Goal: Task Accomplishment & Management: Complete application form

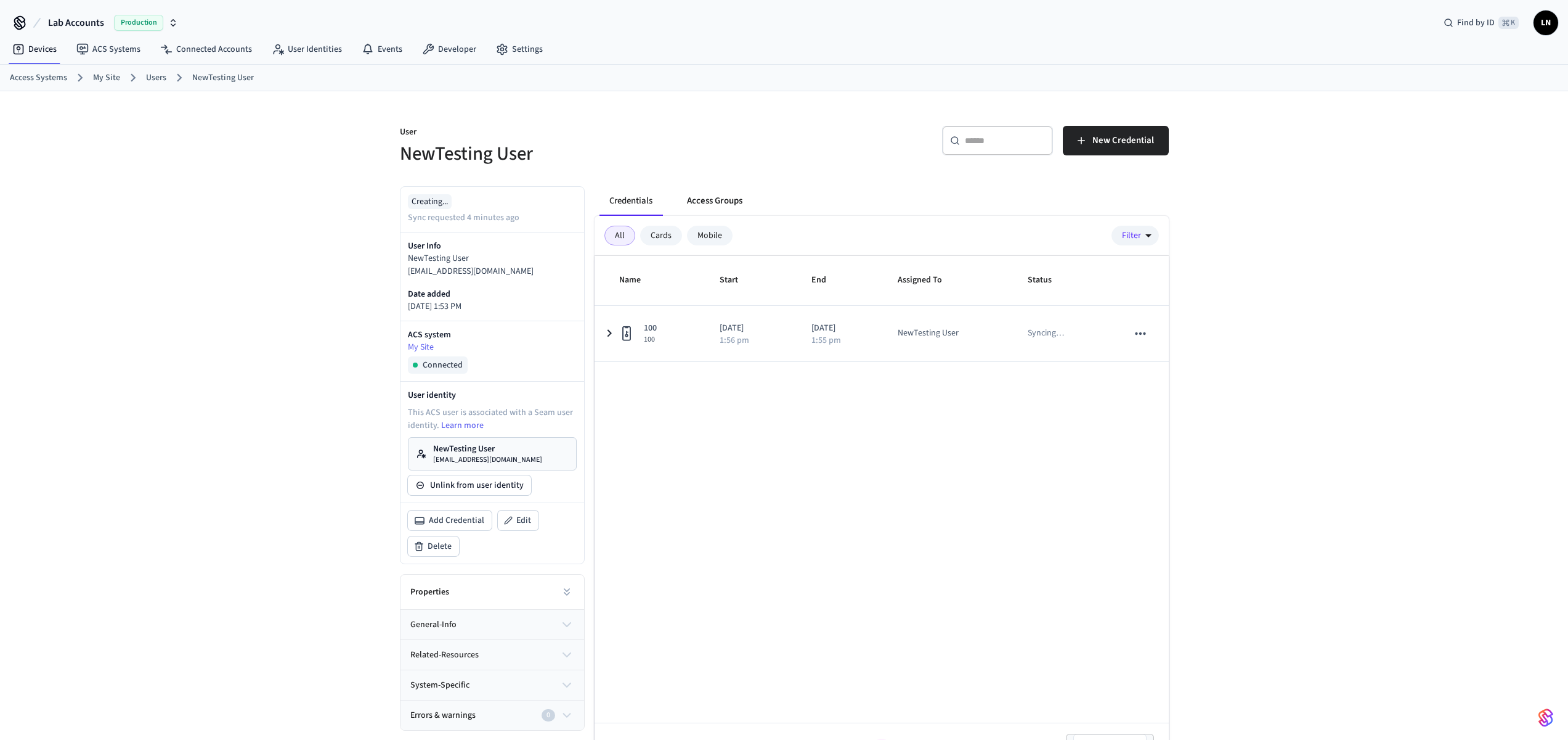
click at [708, 205] on button "Access Groups" at bounding box center [715, 201] width 75 height 30
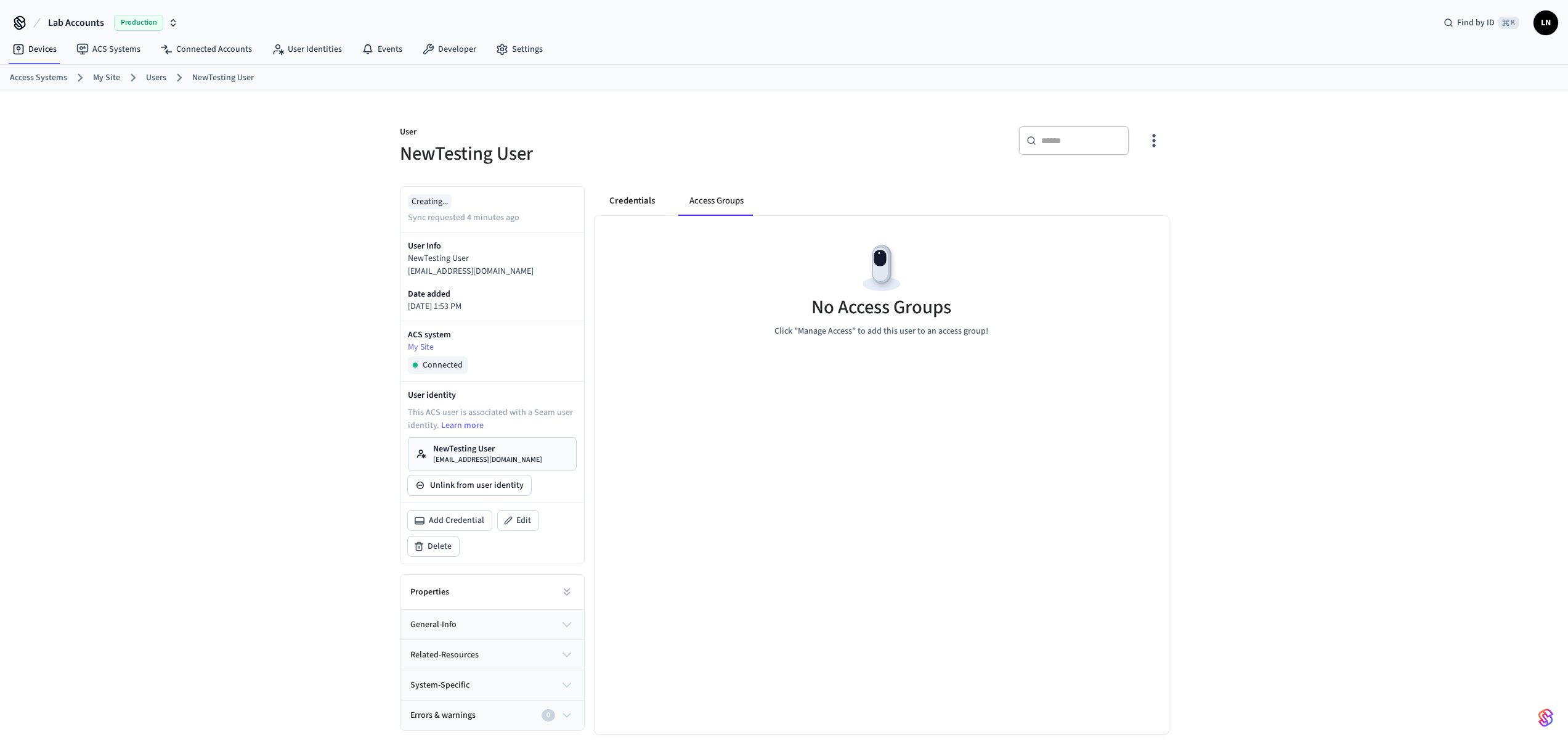
click at [643, 201] on button "Credentials" at bounding box center [632, 201] width 65 height 30
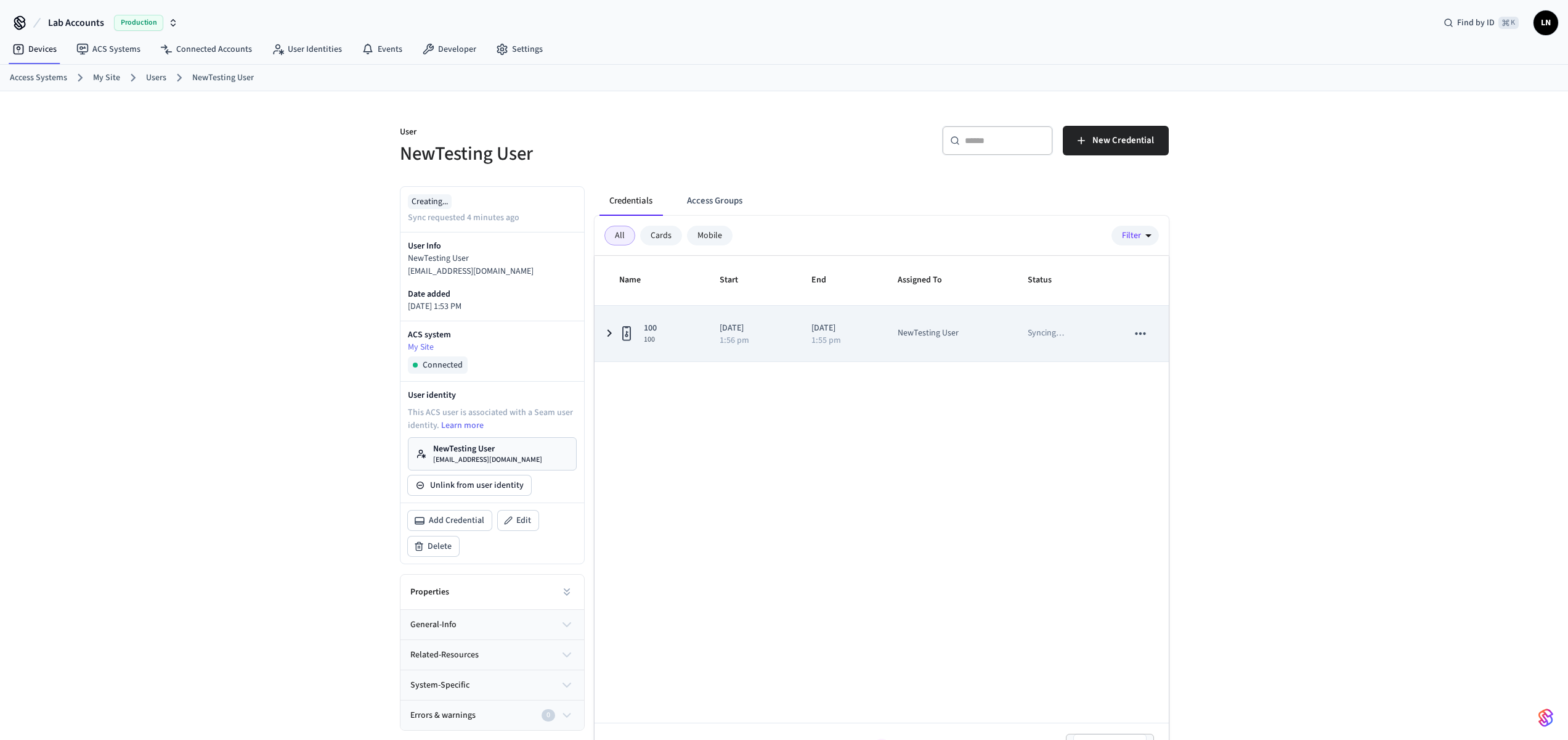
click at [629, 323] on div "sticky table" at bounding box center [629, 333] width 20 height 20
click at [654, 312] on td "100 100" at bounding box center [650, 333] width 110 height 56
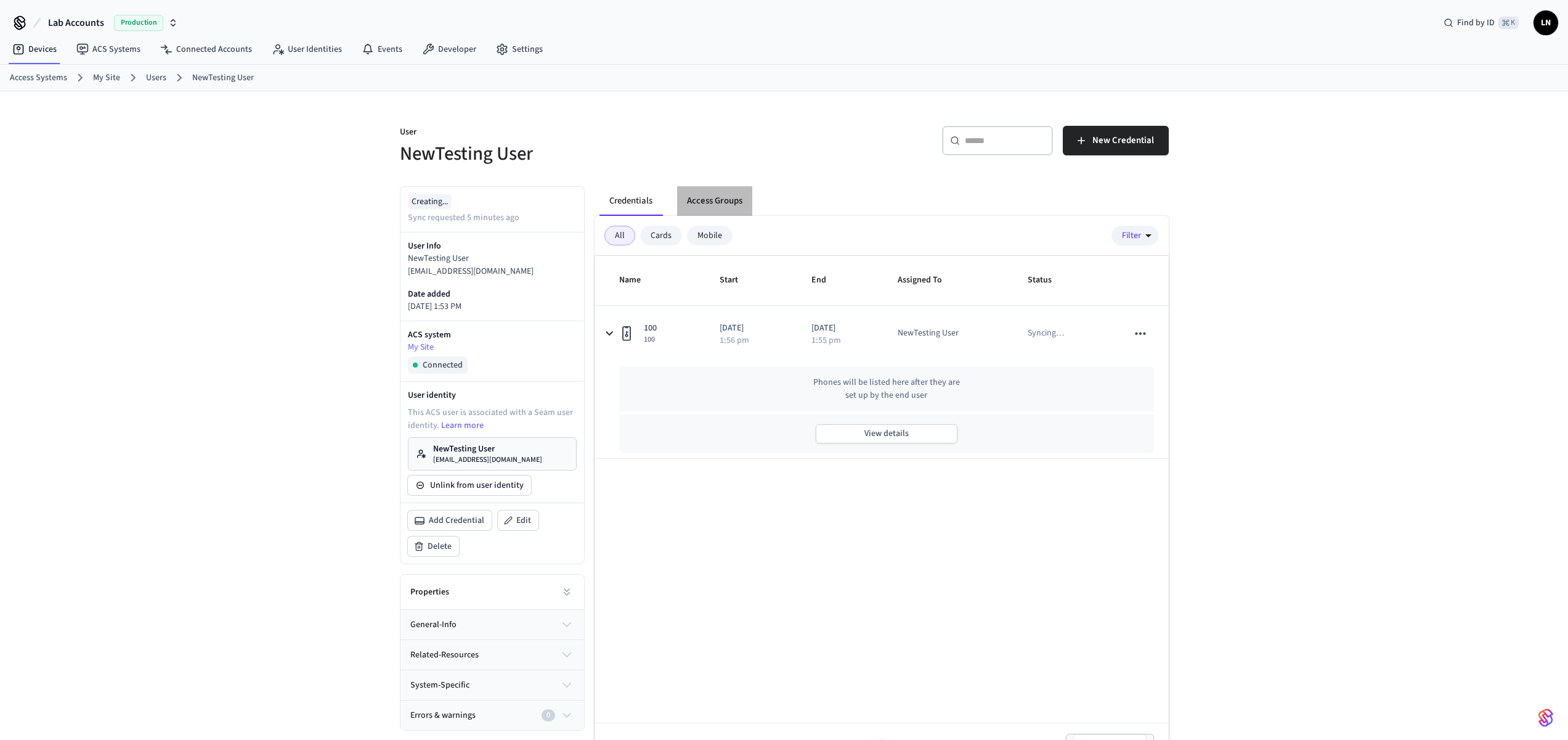
click at [711, 208] on button "Access Groups" at bounding box center [715, 201] width 75 height 30
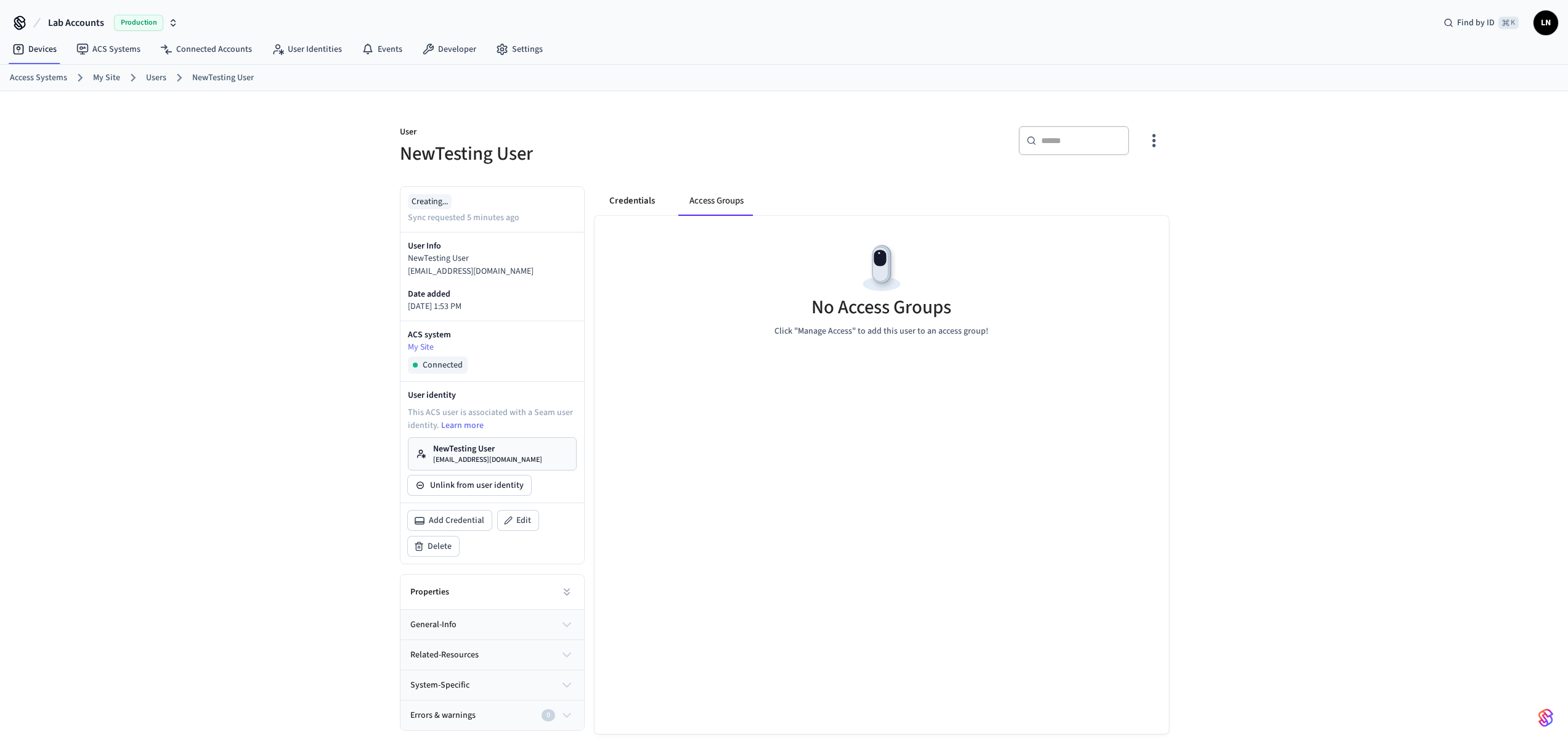
click at [644, 204] on button "Credentials" at bounding box center [632, 201] width 65 height 30
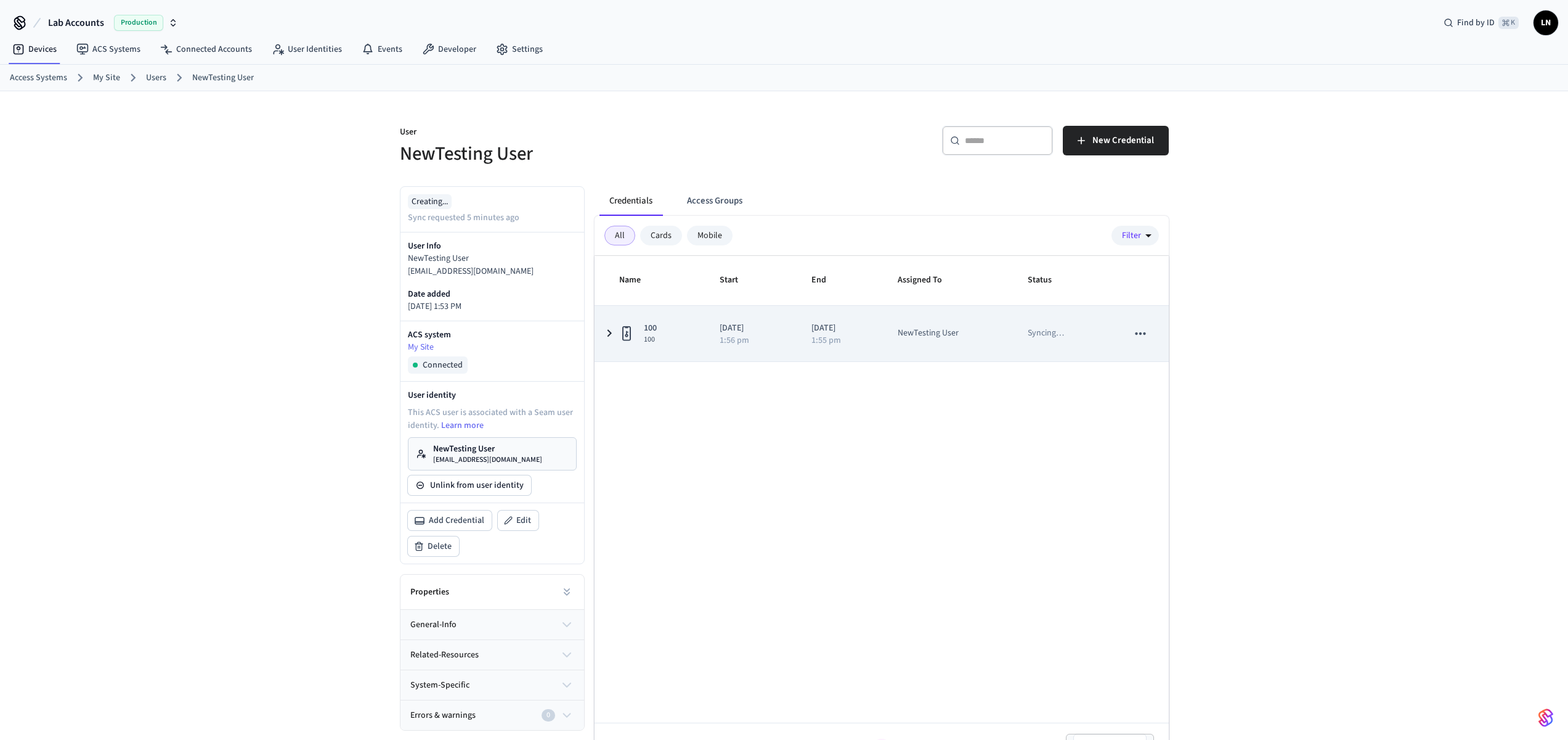
click at [595, 330] on td "100 100" at bounding box center [650, 333] width 110 height 56
click at [687, 357] on td "100 100" at bounding box center [650, 333] width 110 height 56
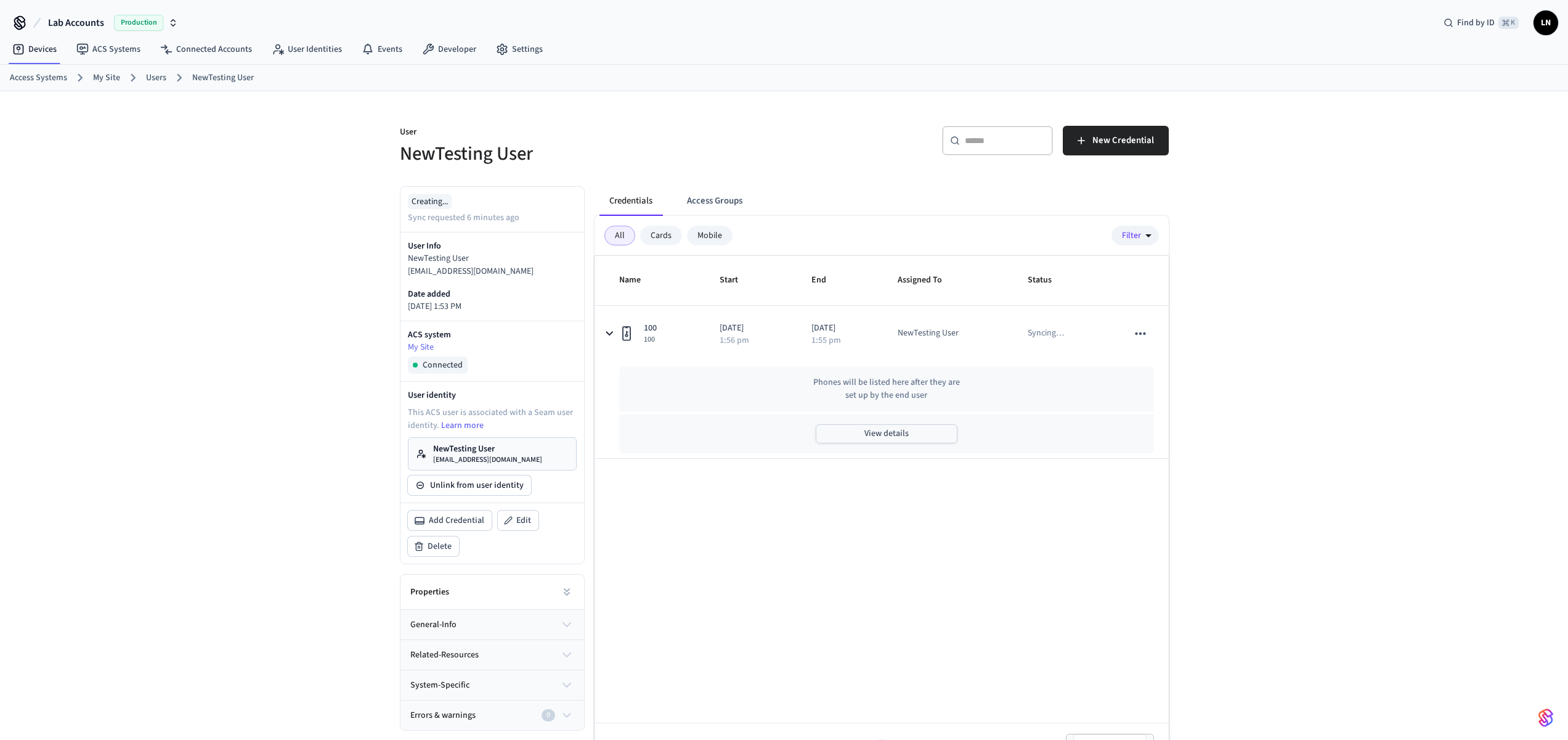
click at [881, 434] on button "View details" at bounding box center [886, 433] width 142 height 19
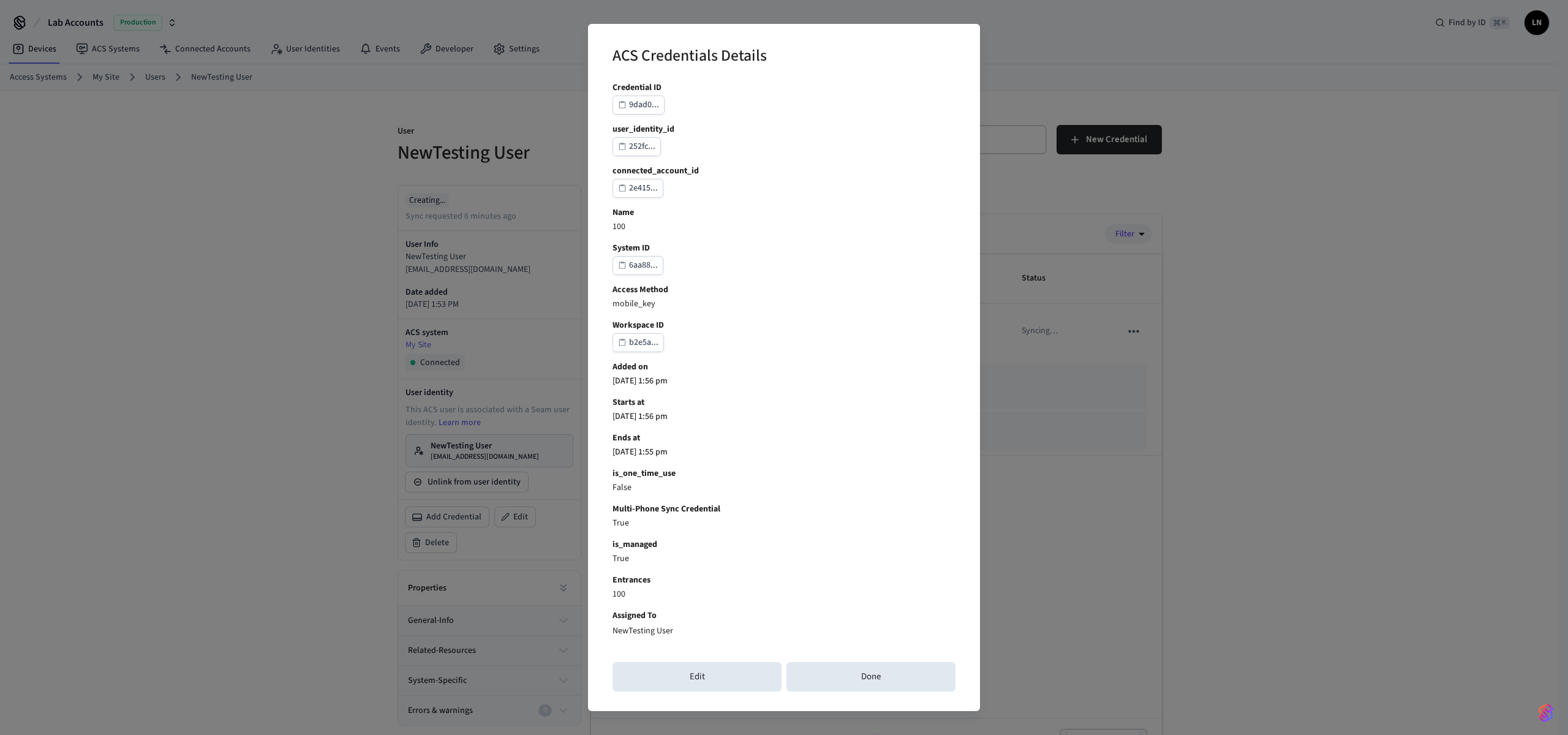
click at [640, 103] on div "9dad0..." at bounding box center [644, 105] width 30 height 15
click at [832, 682] on button "Done" at bounding box center [871, 677] width 169 height 29
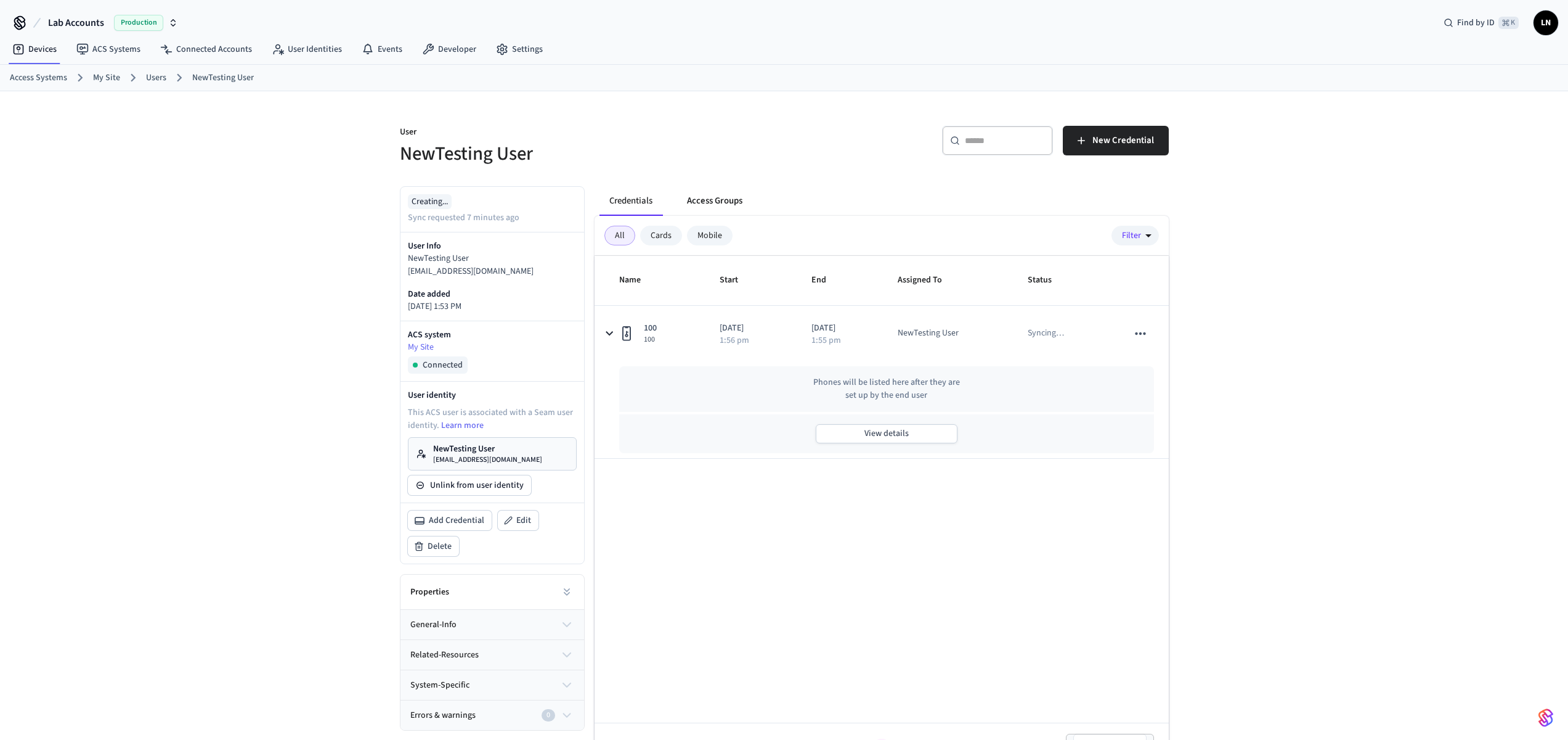
click at [705, 201] on button "Access Groups" at bounding box center [715, 201] width 75 height 30
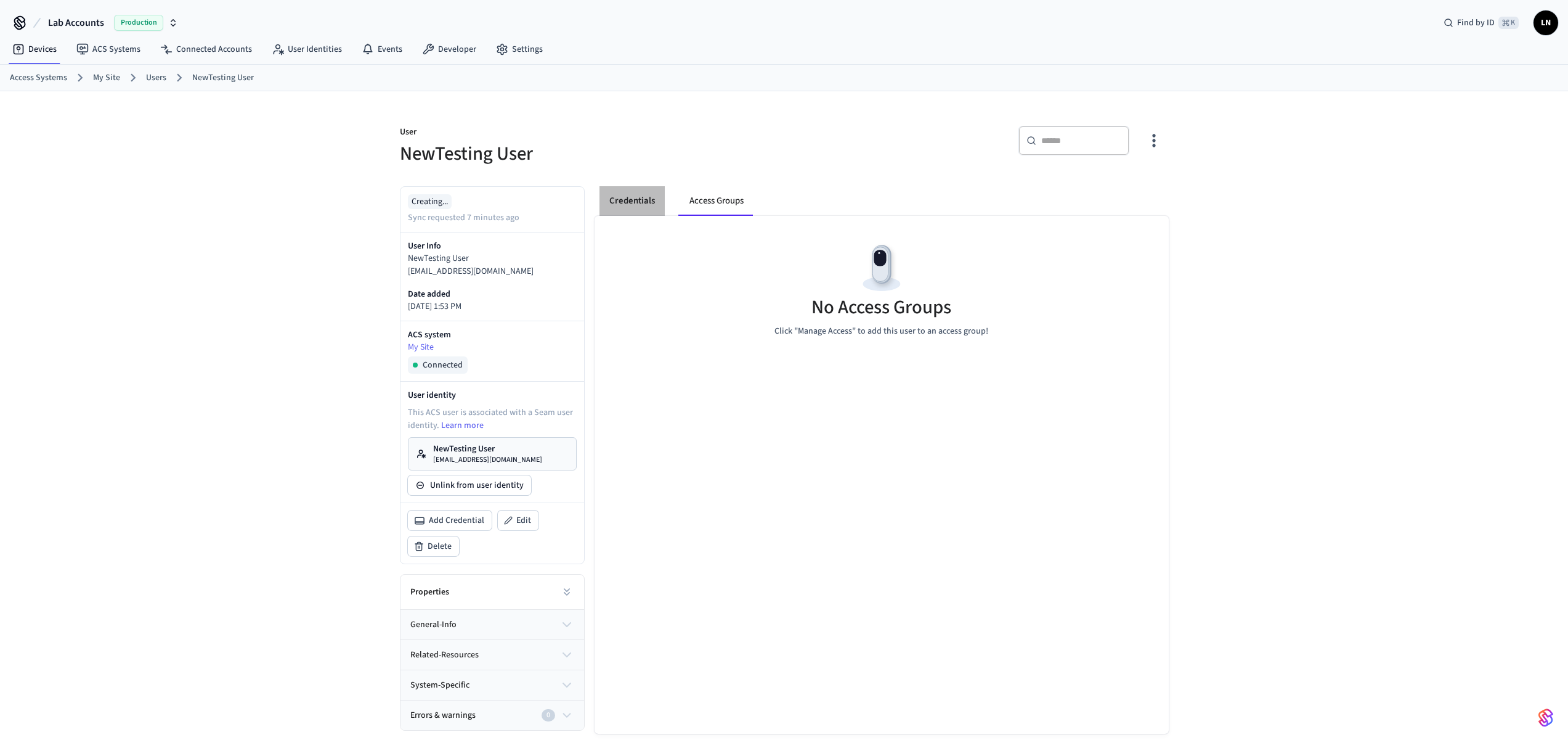
click at [638, 198] on button "Credentials" at bounding box center [632, 201] width 65 height 30
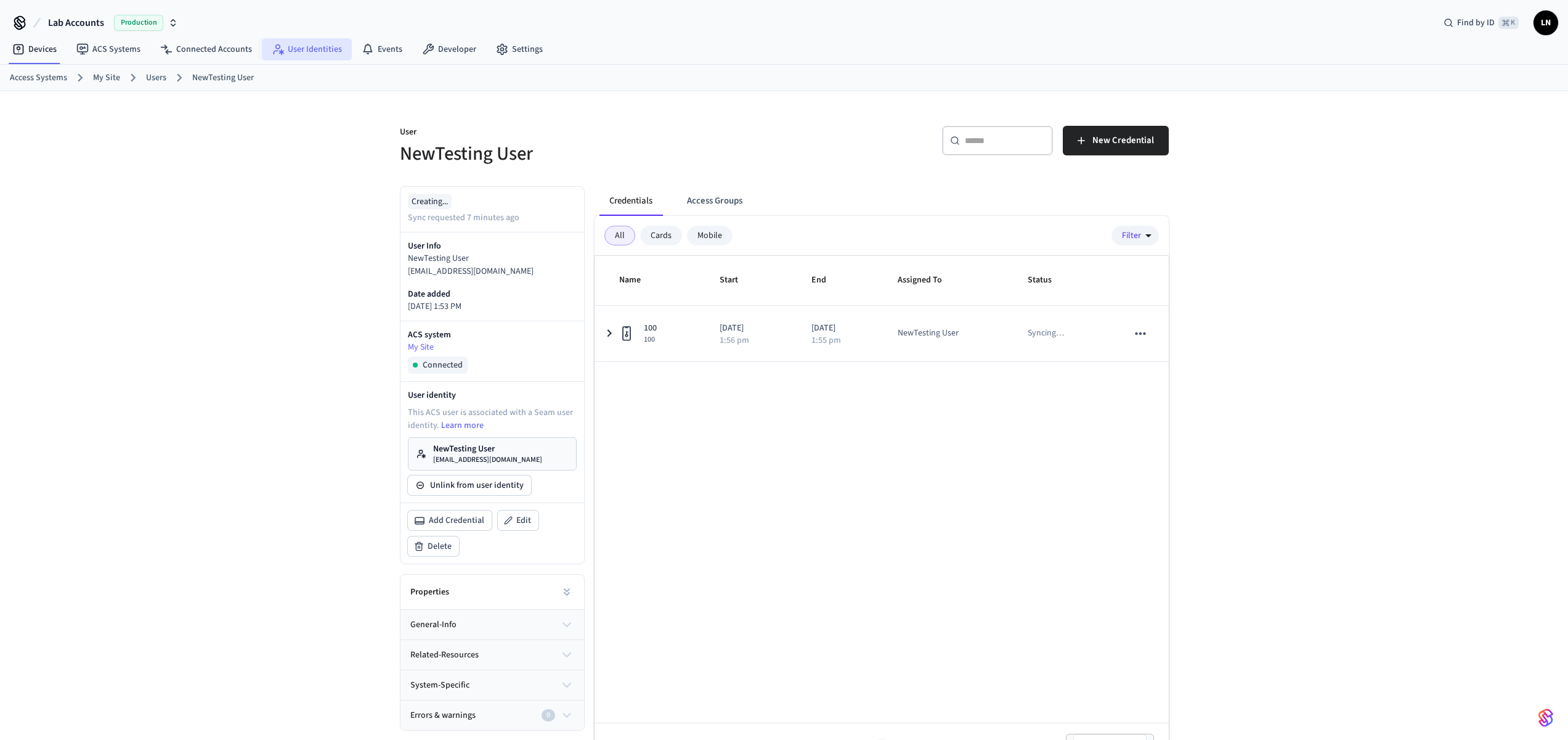
click at [297, 55] on link "User Identities" at bounding box center [307, 49] width 90 height 22
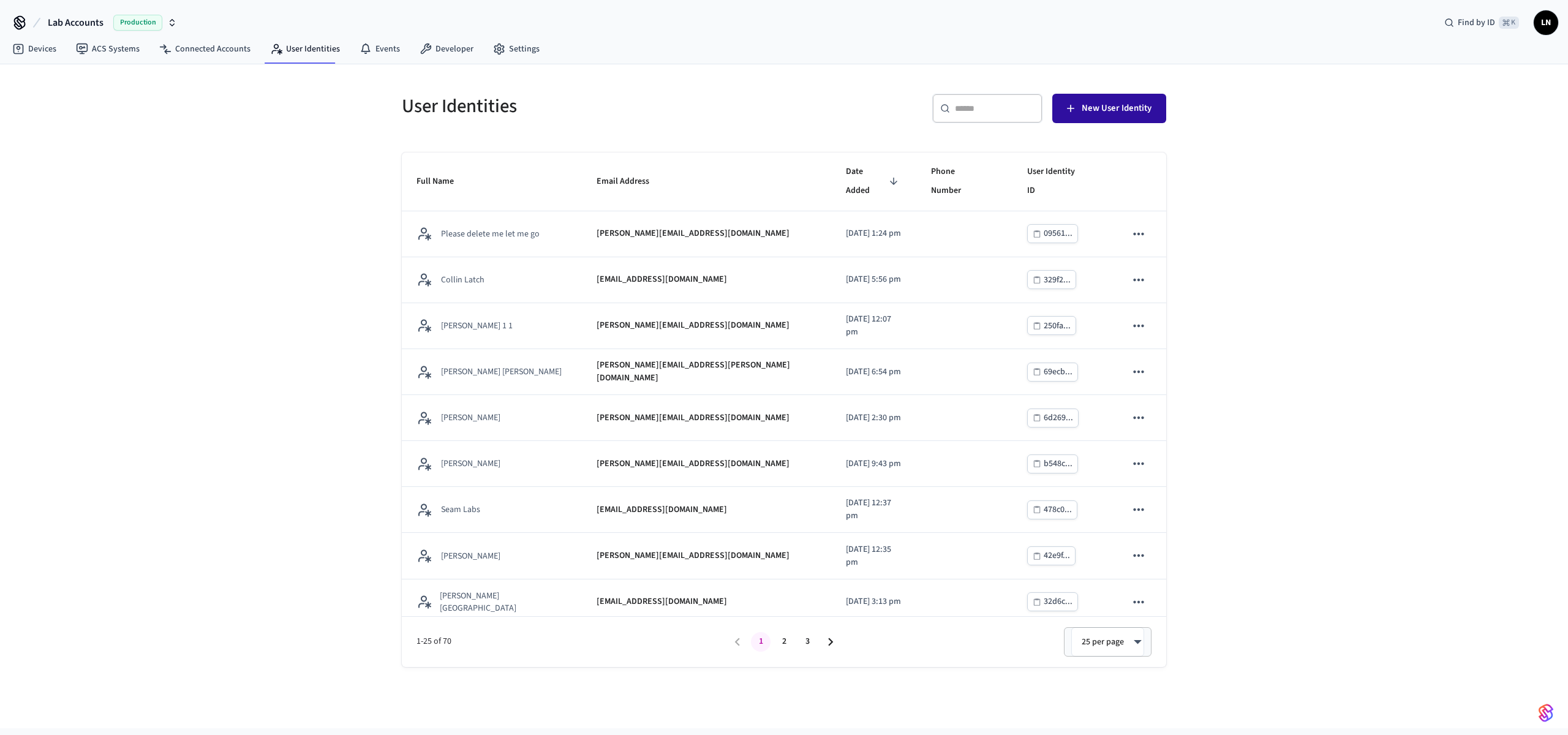
click at [1104, 111] on span "New User Identity" at bounding box center [1117, 109] width 70 height 16
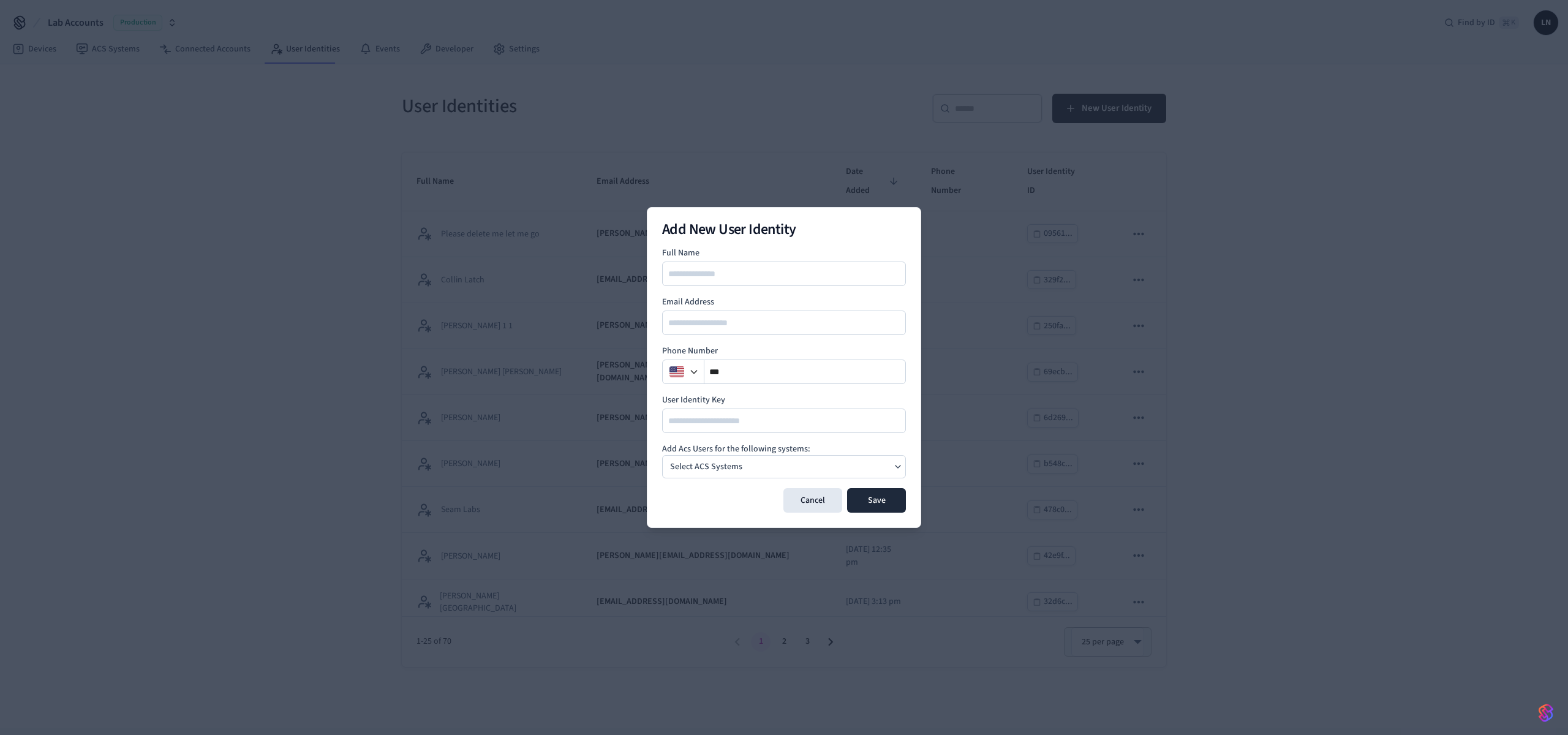
type input "*"
type input "**********"
click at [755, 265] on div "**********" at bounding box center [784, 273] width 244 height 25
click at [754, 268] on input "**********" at bounding box center [785, 273] width 243 height 15
click at [717, 411] on div at bounding box center [784, 421] width 244 height 25
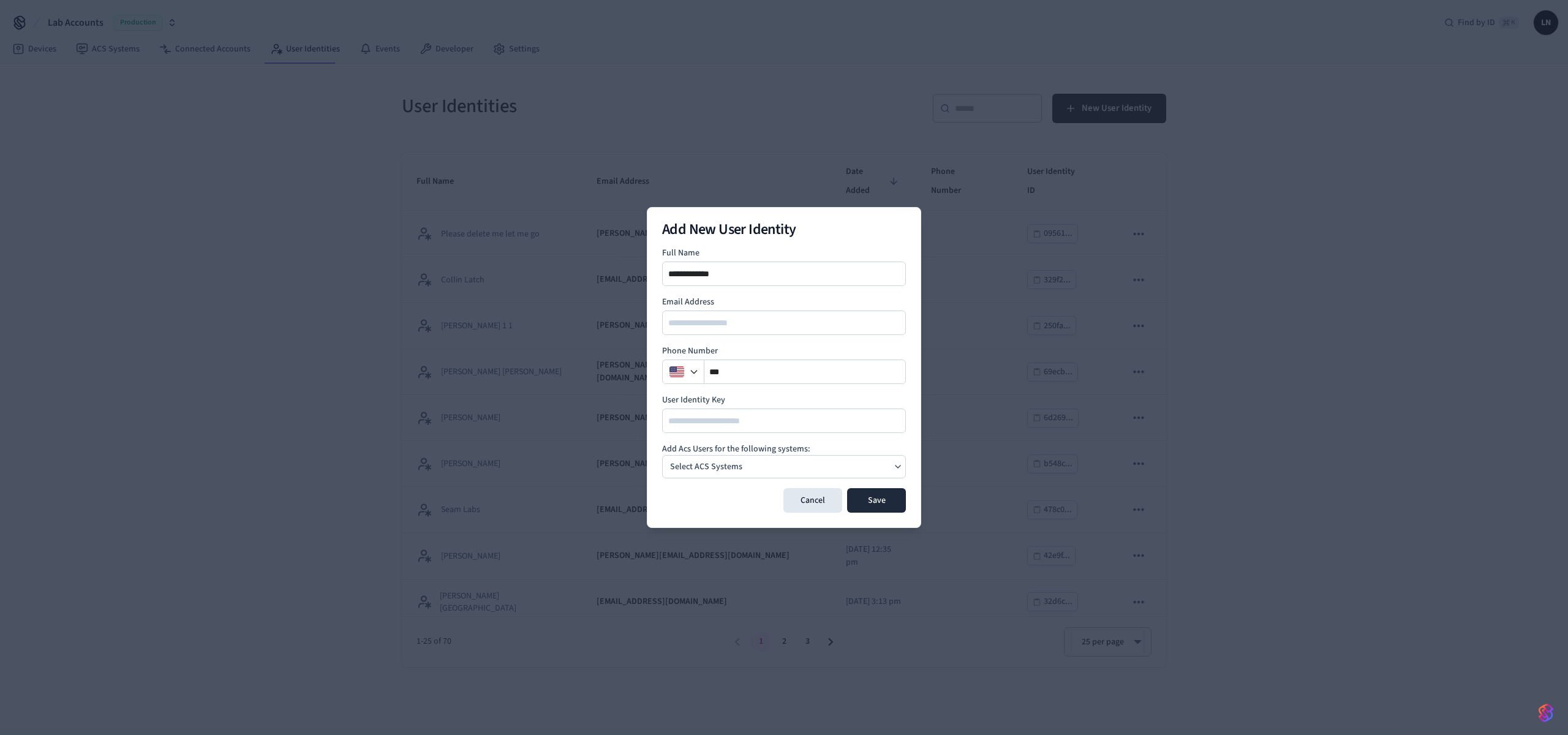
click at [724, 330] on div at bounding box center [784, 322] width 244 height 25
click at [732, 321] on input "email" at bounding box center [785, 322] width 243 height 15
type input "**********"
click at [708, 465] on p "Select ACS Systems" at bounding box center [706, 467] width 72 height 13
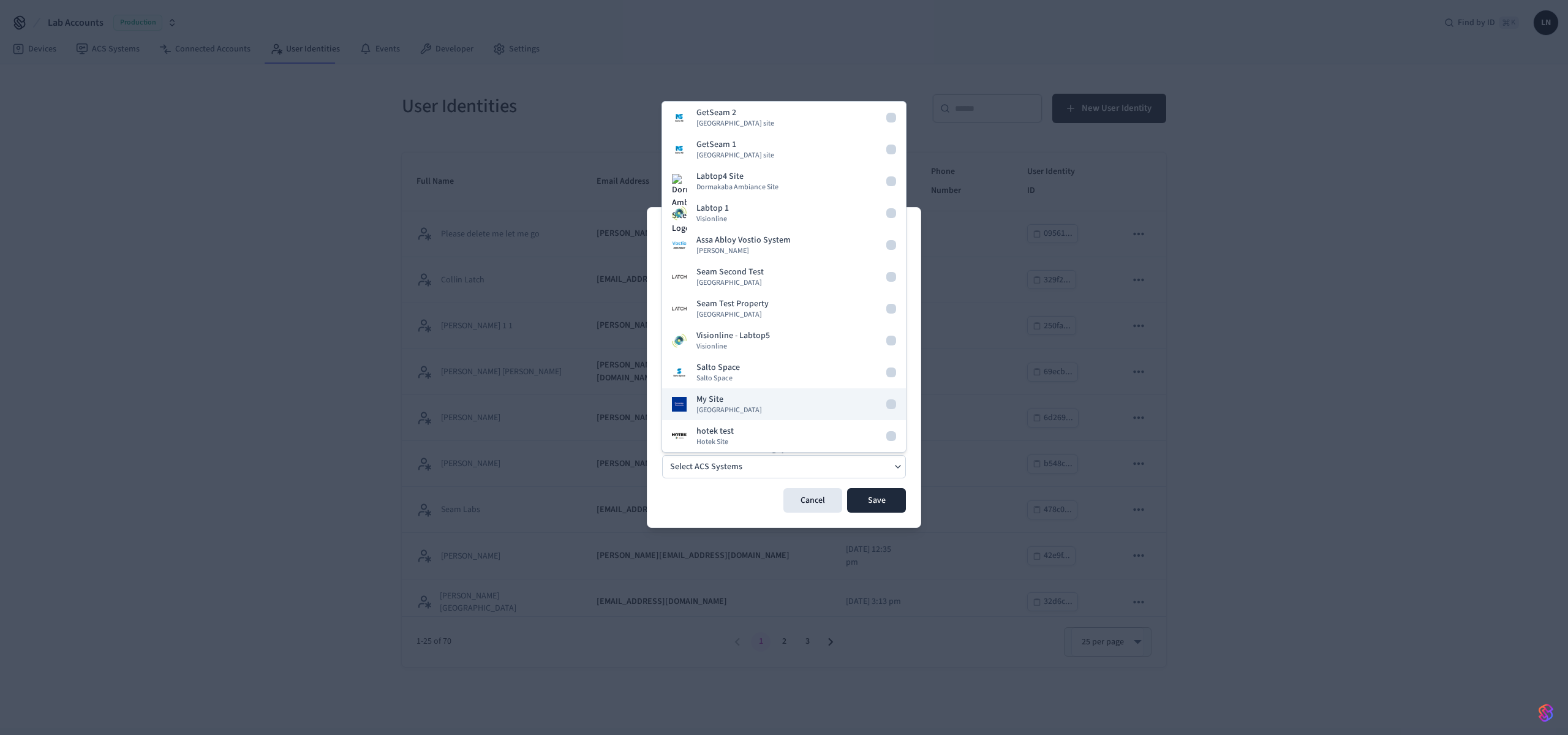
click at [755, 401] on div "My Site Dormakaba Community Site" at bounding box center [729, 404] width 66 height 22
click at [892, 509] on button "Save" at bounding box center [876, 500] width 59 height 25
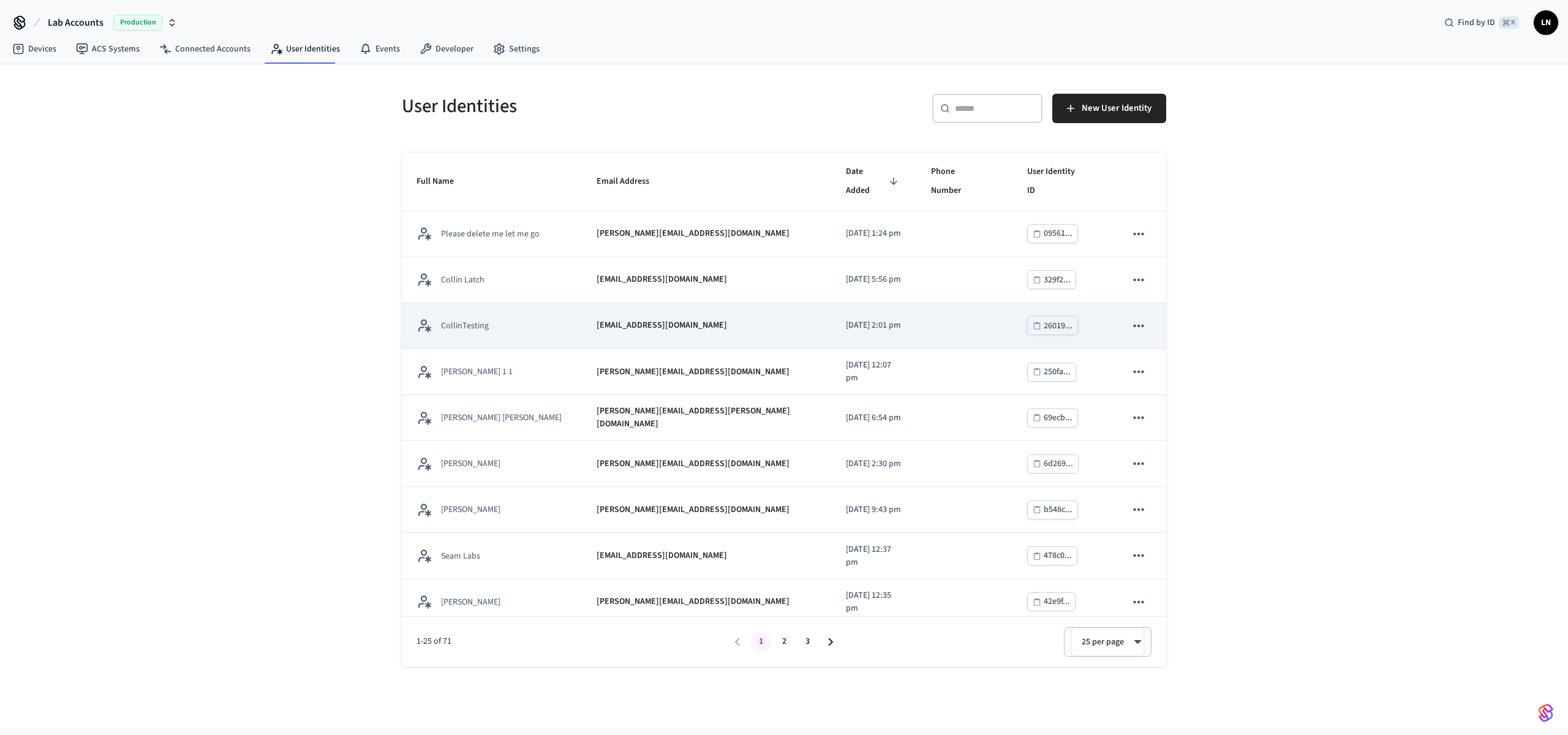
click at [534, 318] on div "CollinTesting" at bounding box center [492, 325] width 151 height 15
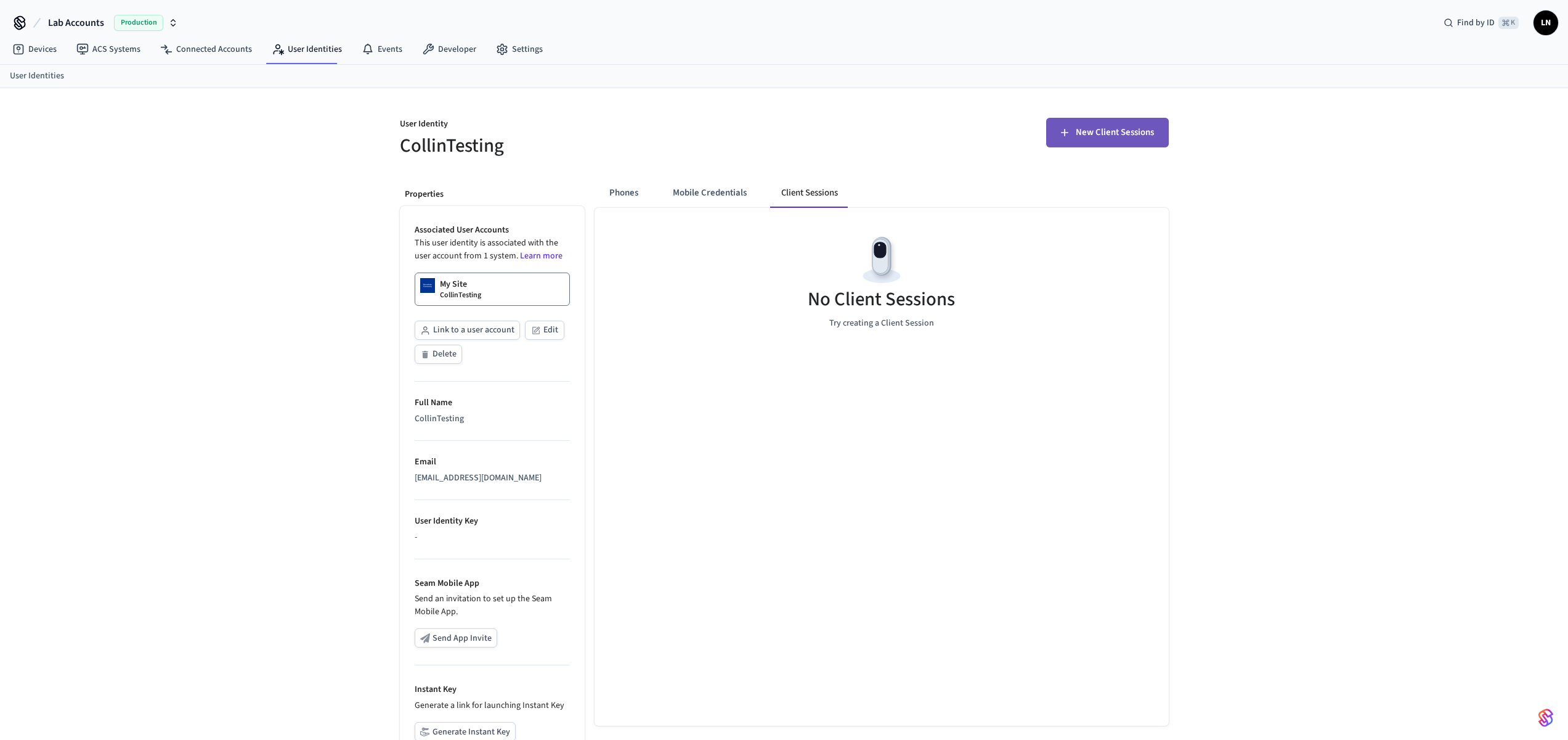
click at [1075, 125] on button "New Client Sessions" at bounding box center [1107, 133] width 123 height 30
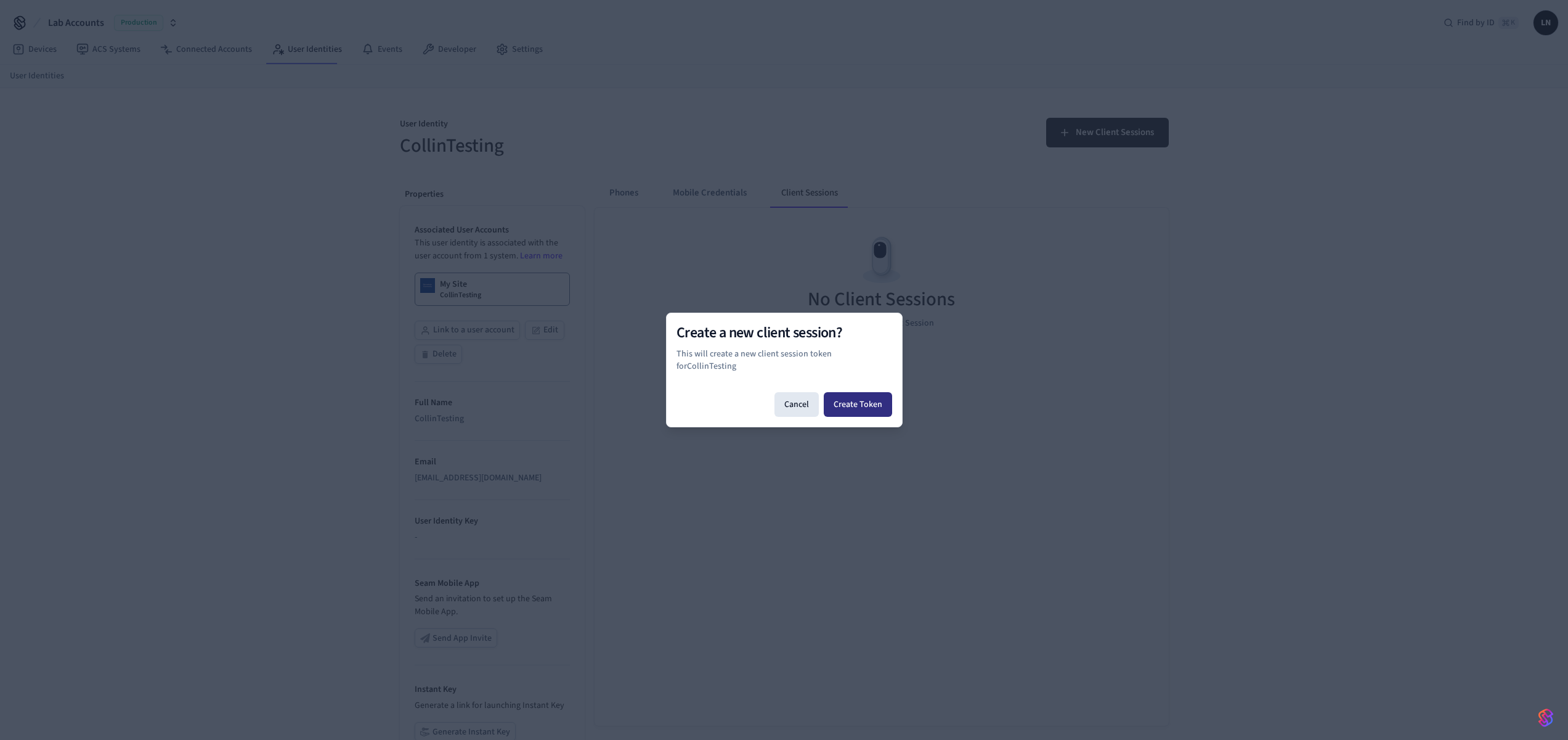
click at [858, 399] on button "Create Token" at bounding box center [857, 404] width 68 height 25
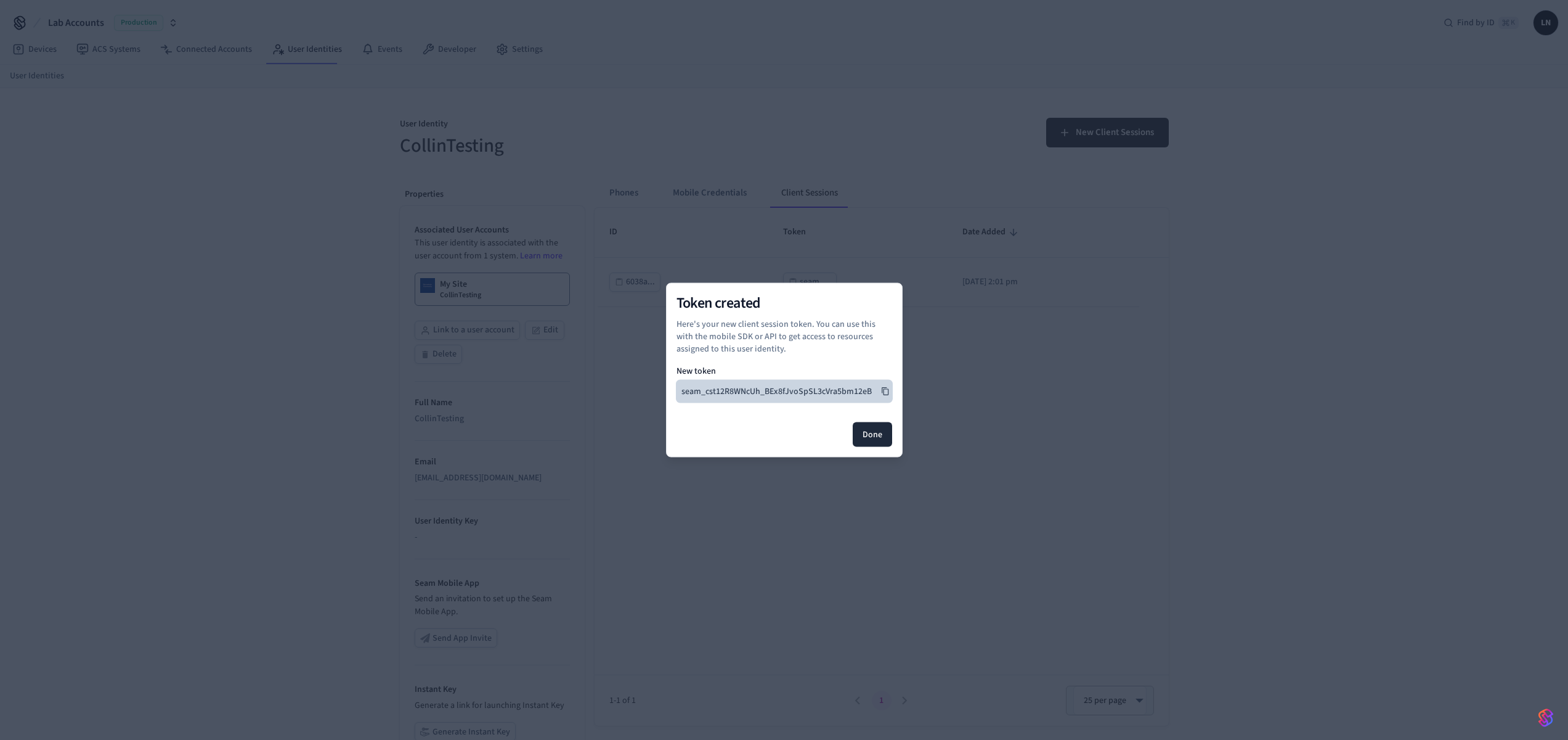
click at [885, 387] on icon at bounding box center [885, 391] width 9 height 9
click at [870, 427] on button "Done" at bounding box center [872, 434] width 39 height 25
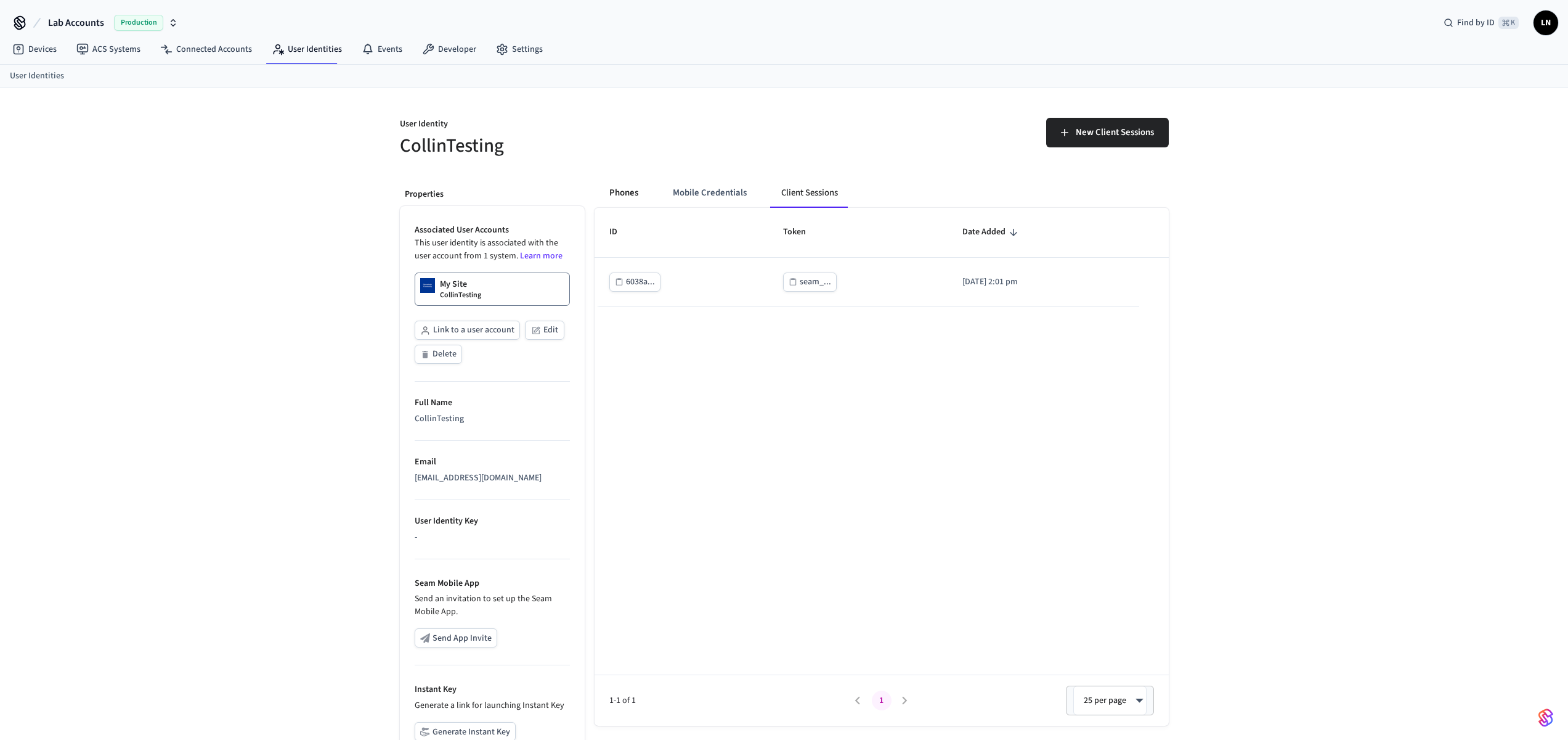
click at [630, 191] on button "Phones" at bounding box center [624, 193] width 49 height 30
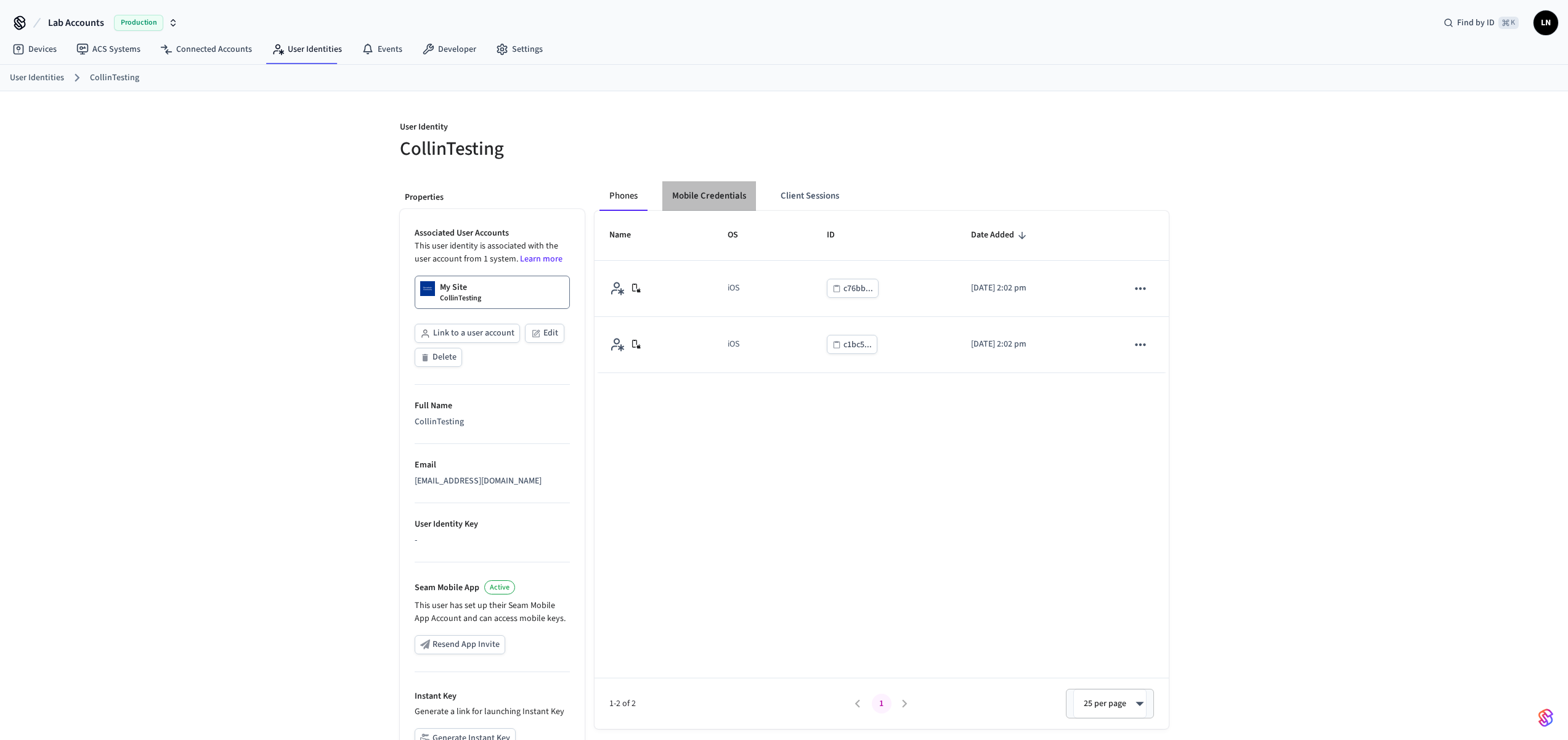
click at [731, 194] on button "Mobile Credentials" at bounding box center [709, 196] width 94 height 30
click at [816, 197] on button "Client Sessions" at bounding box center [807, 196] width 78 height 30
click at [706, 199] on button "Mobile Credentials" at bounding box center [710, 196] width 94 height 30
click at [630, 207] on button "Phones" at bounding box center [624, 196] width 49 height 30
click at [701, 192] on button "Mobile Credentials" at bounding box center [709, 196] width 94 height 30
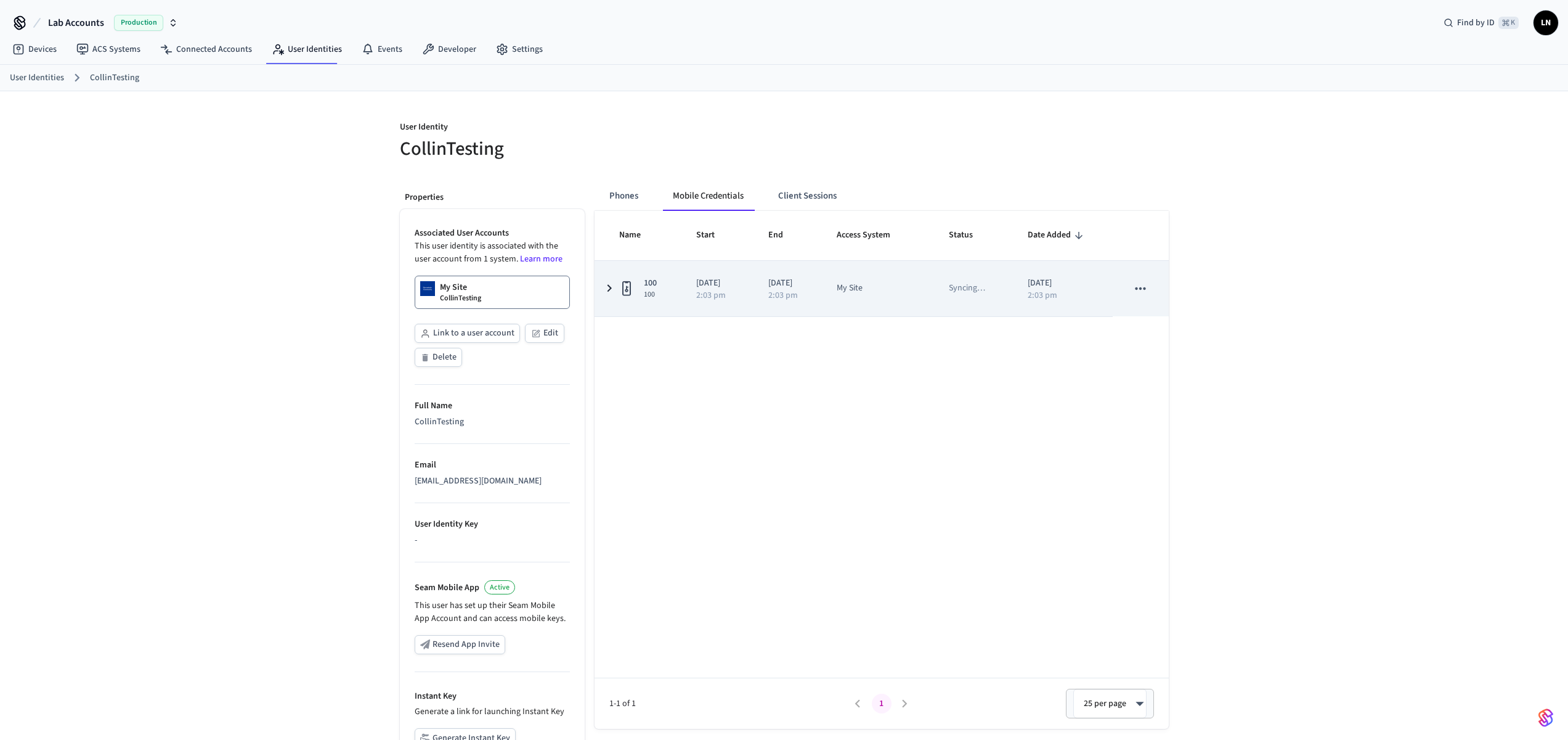
click at [613, 278] on td "100 100" at bounding box center [638, 288] width 87 height 56
